Goal: Task Accomplishment & Management: Complete application form

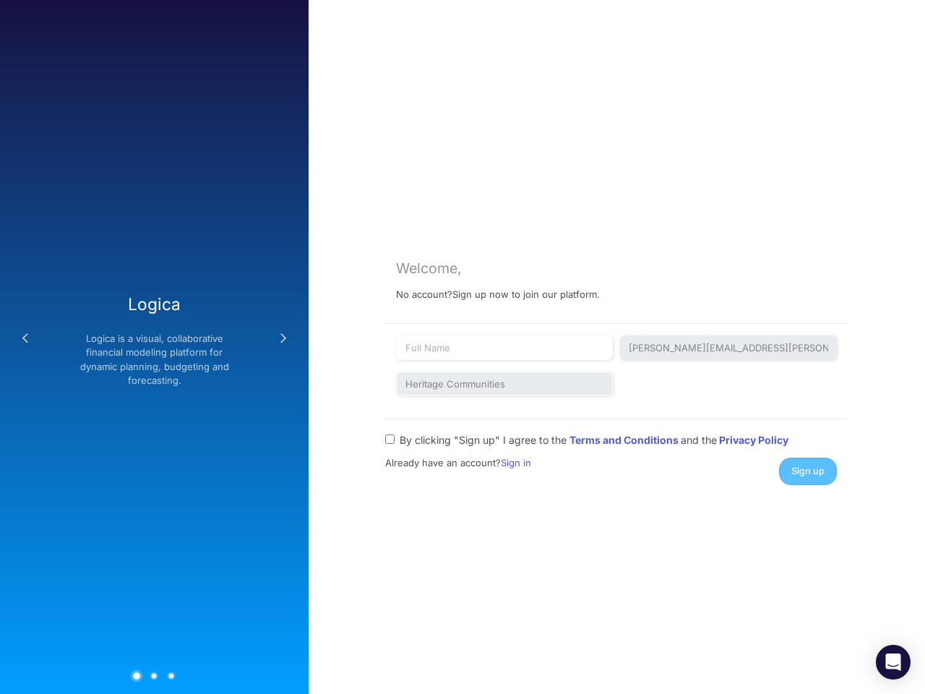
click at [25, 338] on button "Previous" at bounding box center [25, 338] width 29 height 29
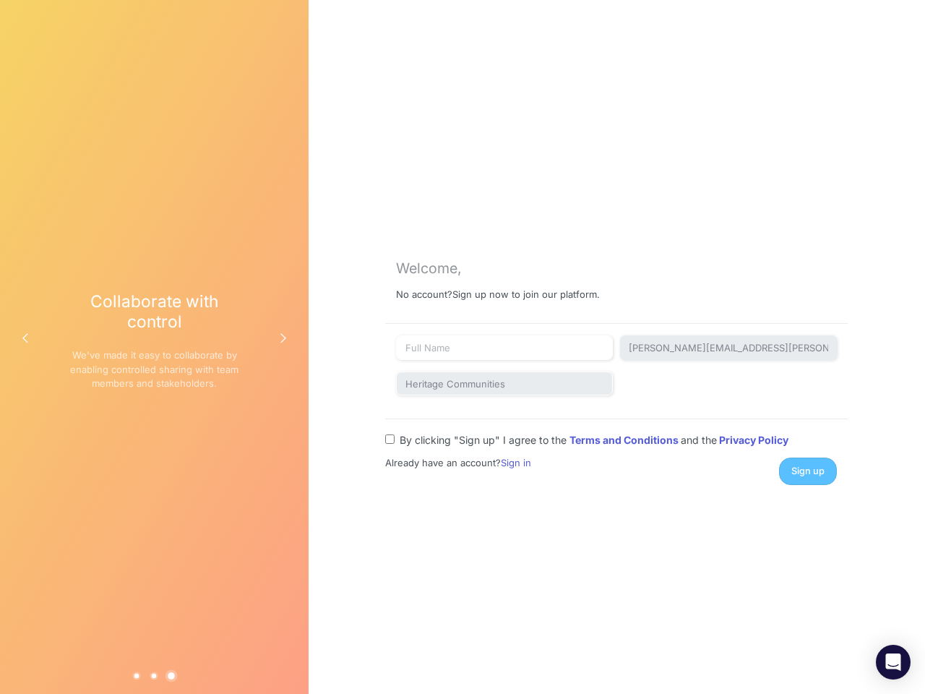
click at [154, 347] on div "Collaborate with control We've made it easy to collaborate by enabling controll…" at bounding box center [154, 346] width 170 height 111
click at [283, 338] on button "Next" at bounding box center [283, 338] width 29 height 29
click at [137, 675] on button "1" at bounding box center [137, 675] width 8 height 8
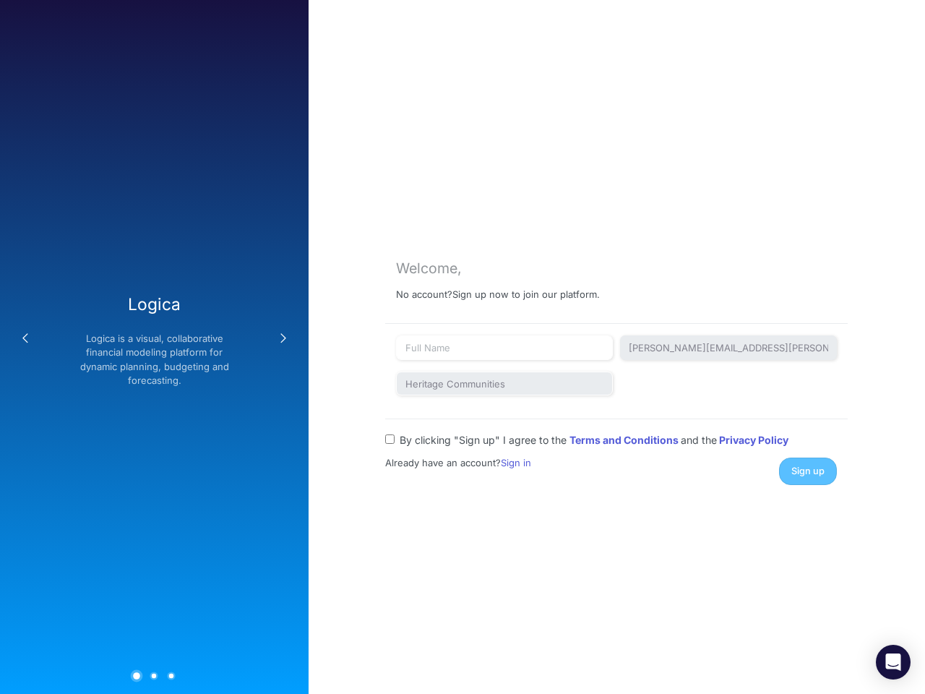
click at [154, 675] on button "2" at bounding box center [154, 675] width 8 height 8
click at [171, 675] on button "3" at bounding box center [172, 675] width 8 height 8
click at [808, 470] on div "Sign up" at bounding box center [729, 470] width 237 height 27
click at [893, 662] on icon "Open Intercom Messenger" at bounding box center [893, 661] width 15 height 17
